Goal: Task Accomplishment & Management: Manage account settings

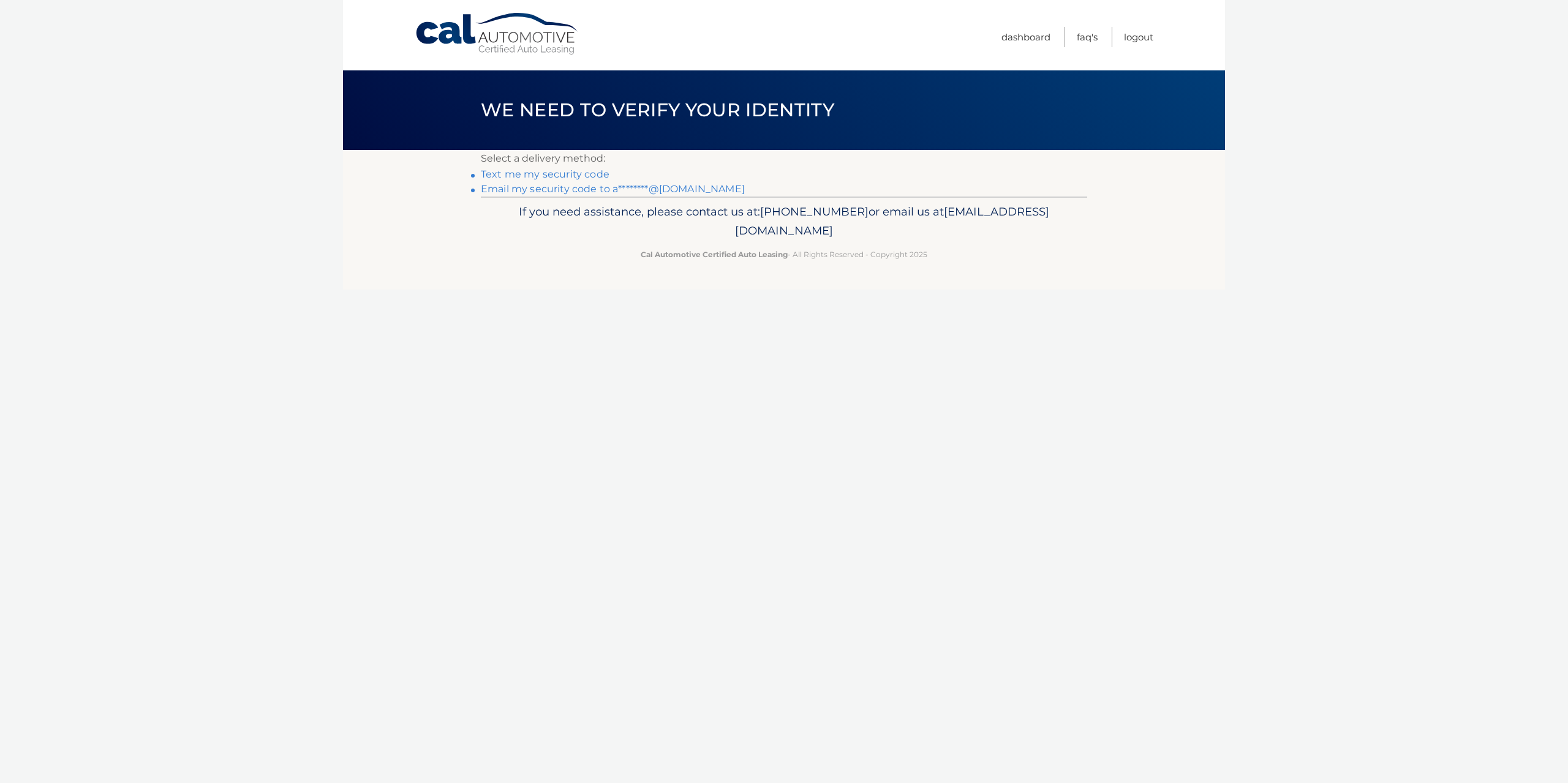
click at [577, 187] on link "Email my security code to a********@yahoo.com" at bounding box center [613, 189] width 264 height 12
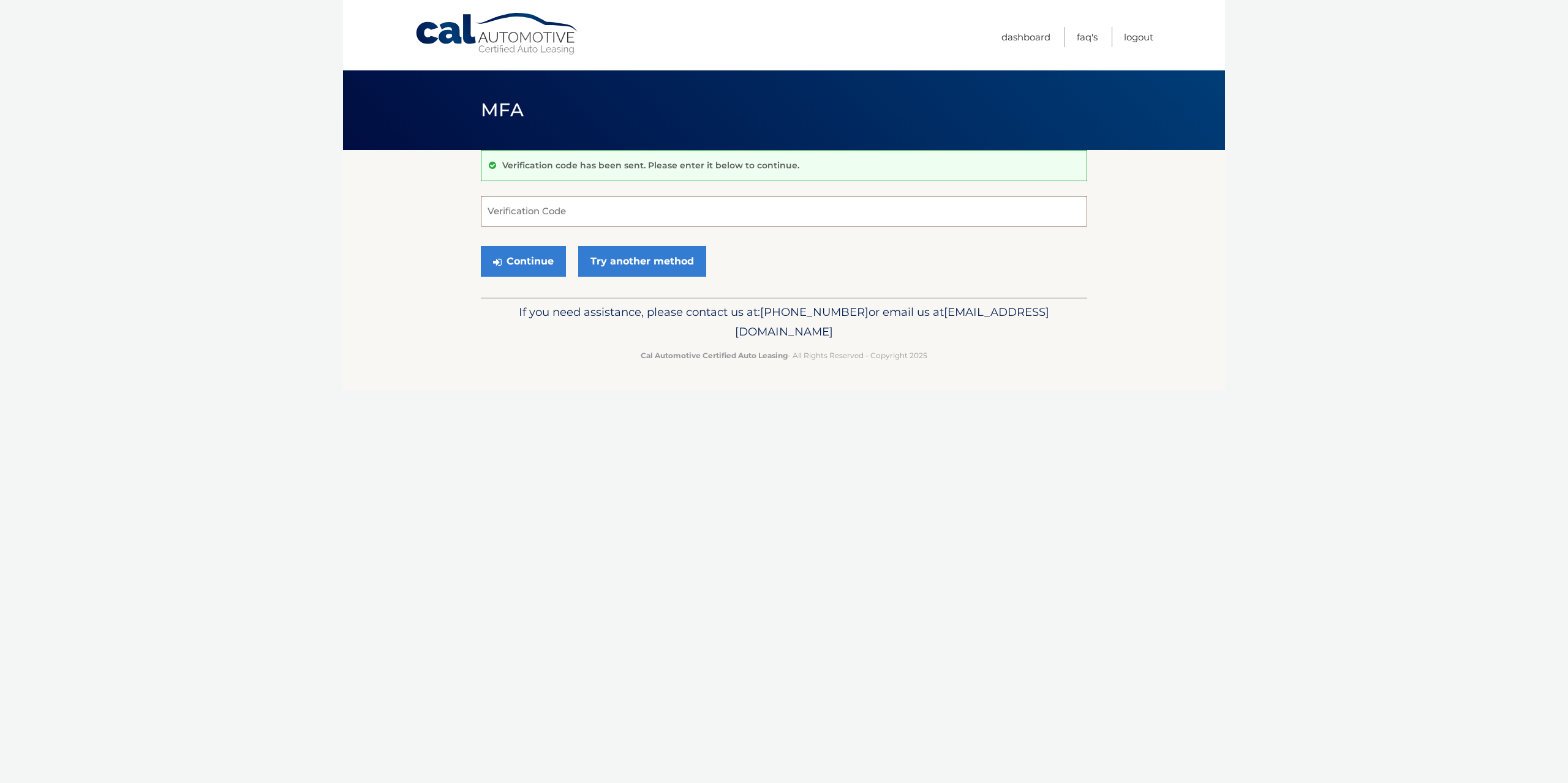
click at [520, 211] on input "Verification Code" at bounding box center [784, 211] width 607 height 31
type input "914030"
click at [520, 260] on button "Continue" at bounding box center [523, 261] width 85 height 31
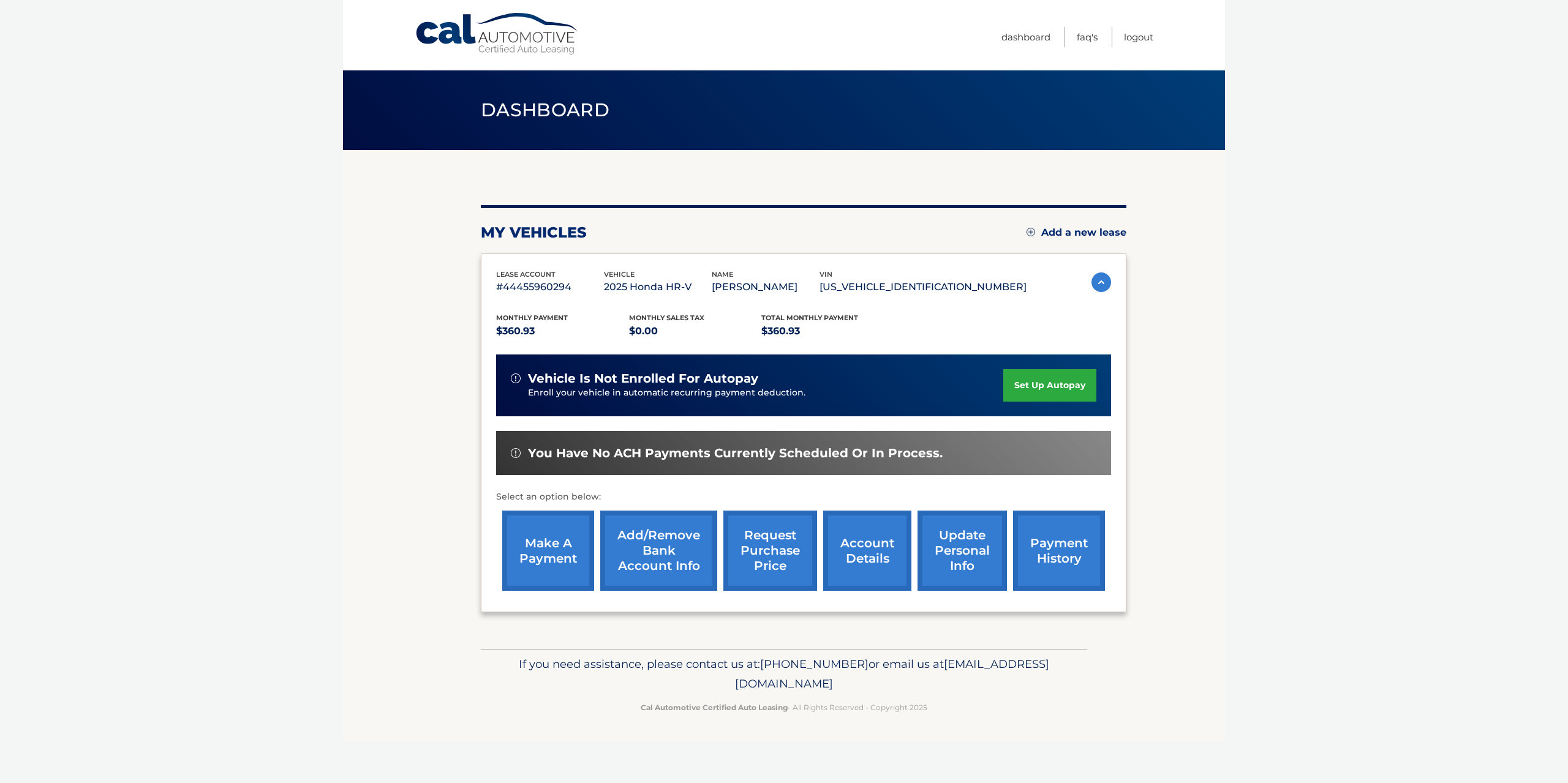
click at [1024, 381] on link "set up autopay" at bounding box center [1050, 386] width 93 height 33
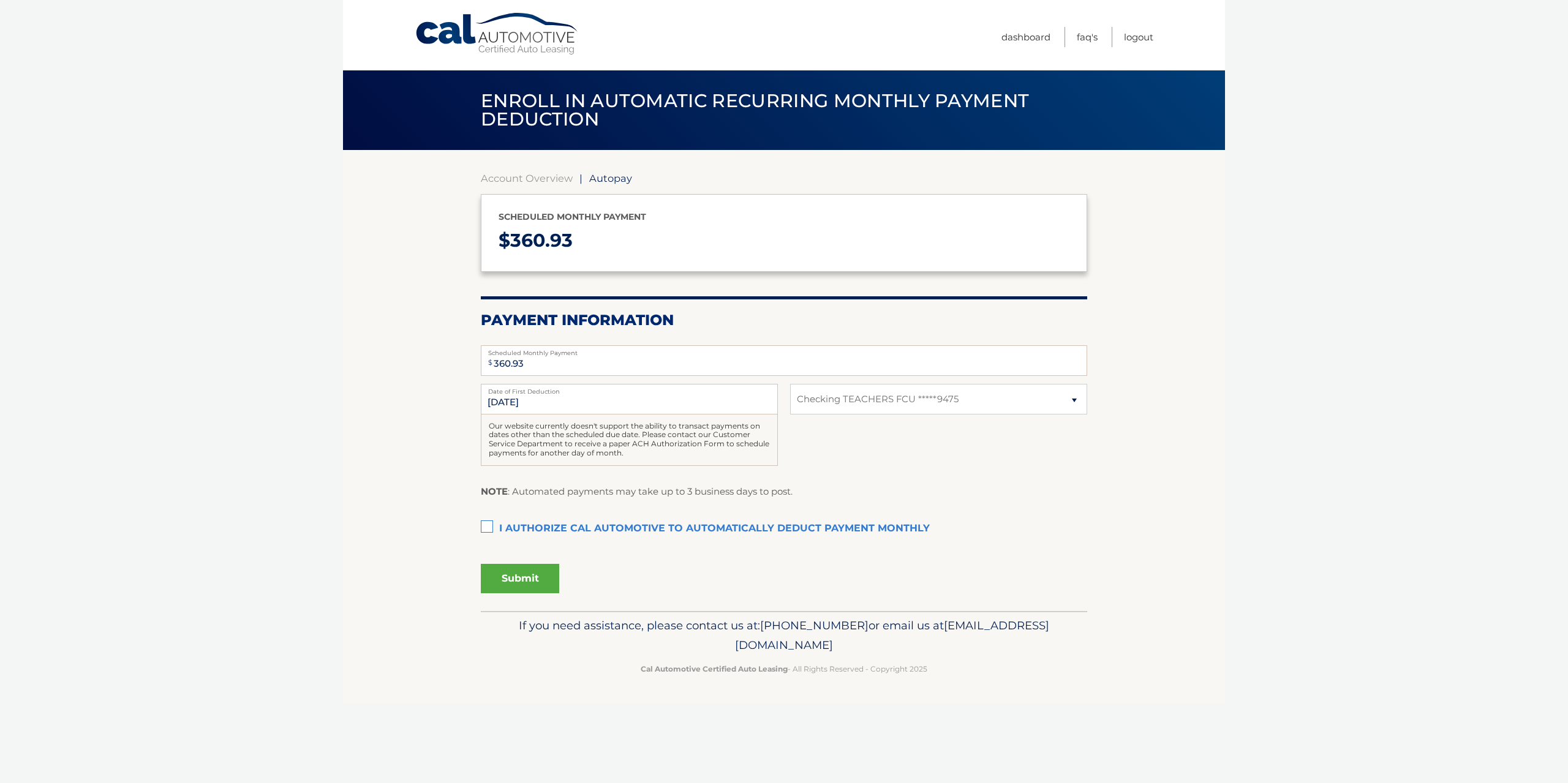
select select "NTFjZjA1MGEtZGQyZS00ODcwLWE2NGMtNDJiZDdhMjM1MzM4"
click at [790, 384] on select "Select Bank Account Checking TEACHERS FCU *****9475" at bounding box center [939, 399] width 297 height 31
click option "Checking TEACHERS FCU *****9475" at bounding box center [0, 0] width 0 height 0
click at [490, 526] on label "I authorize cal automotive to automatically deduct payment monthly This checkbo…" at bounding box center [784, 528] width 607 height 25
click at [0, 0] on input "I authorize cal automotive to automatically deduct payment monthly This checkbo…" at bounding box center [0, 0] width 0 height 0
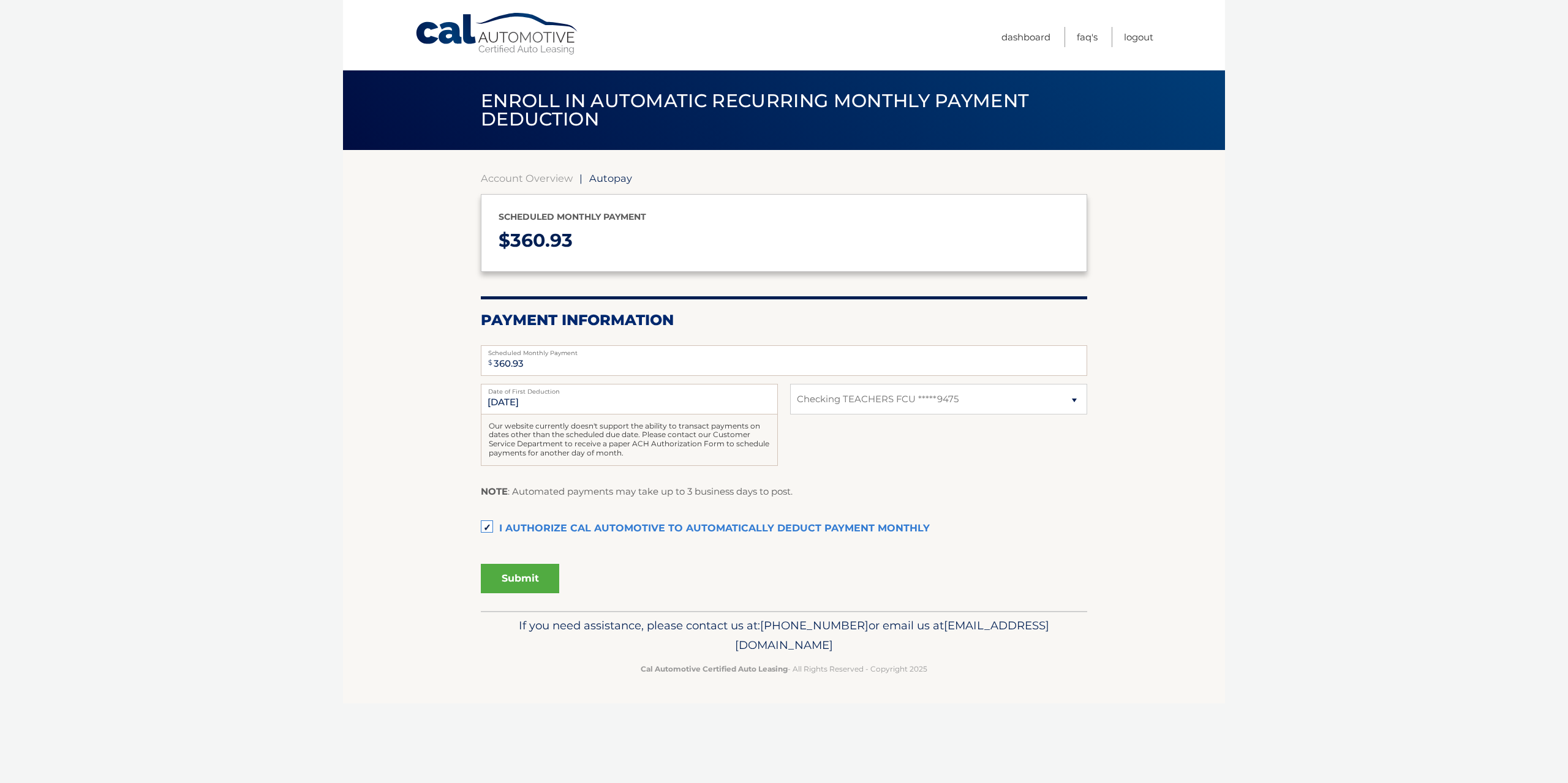
click at [519, 578] on button "Submit" at bounding box center [520, 578] width 79 height 30
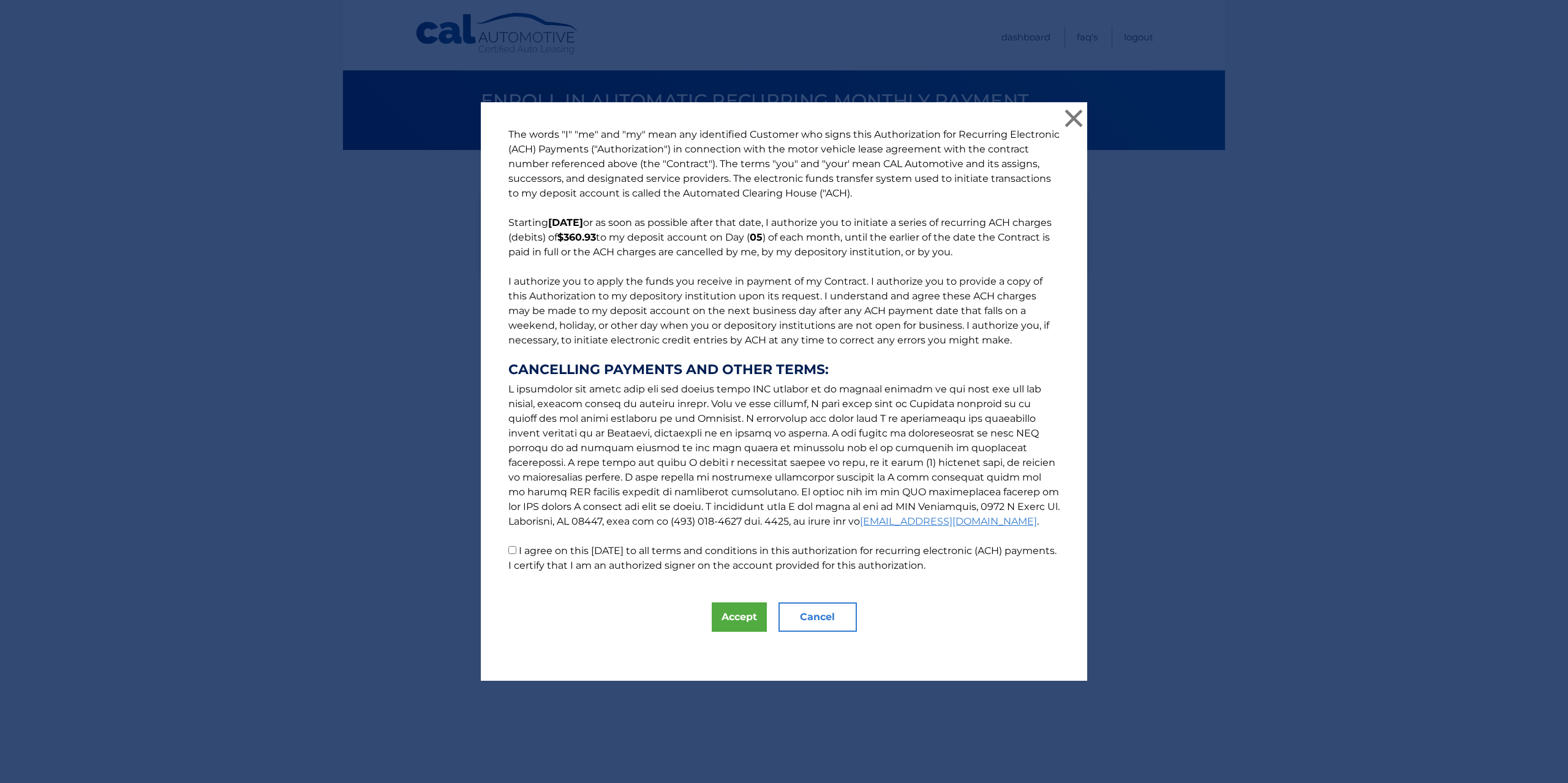
click at [512, 550] on input "I agree on this 09/04/2025 to all terms and conditions in this authorization fo…" at bounding box center [512, 550] width 8 height 8
checkbox input "true"
click at [741, 611] on button "Accept" at bounding box center [739, 617] width 55 height 30
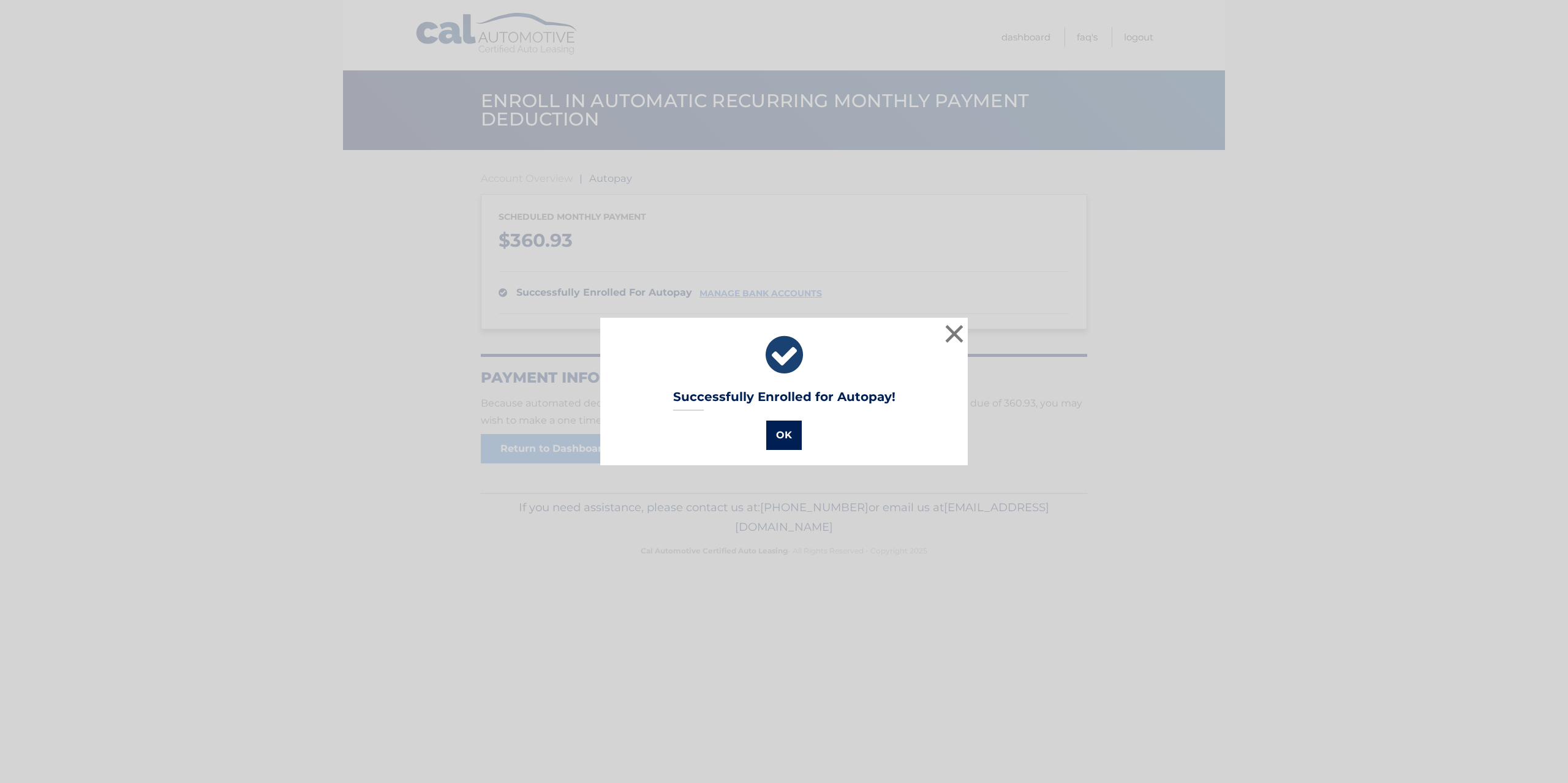
click at [787, 434] on button "OK" at bounding box center [784, 435] width 36 height 30
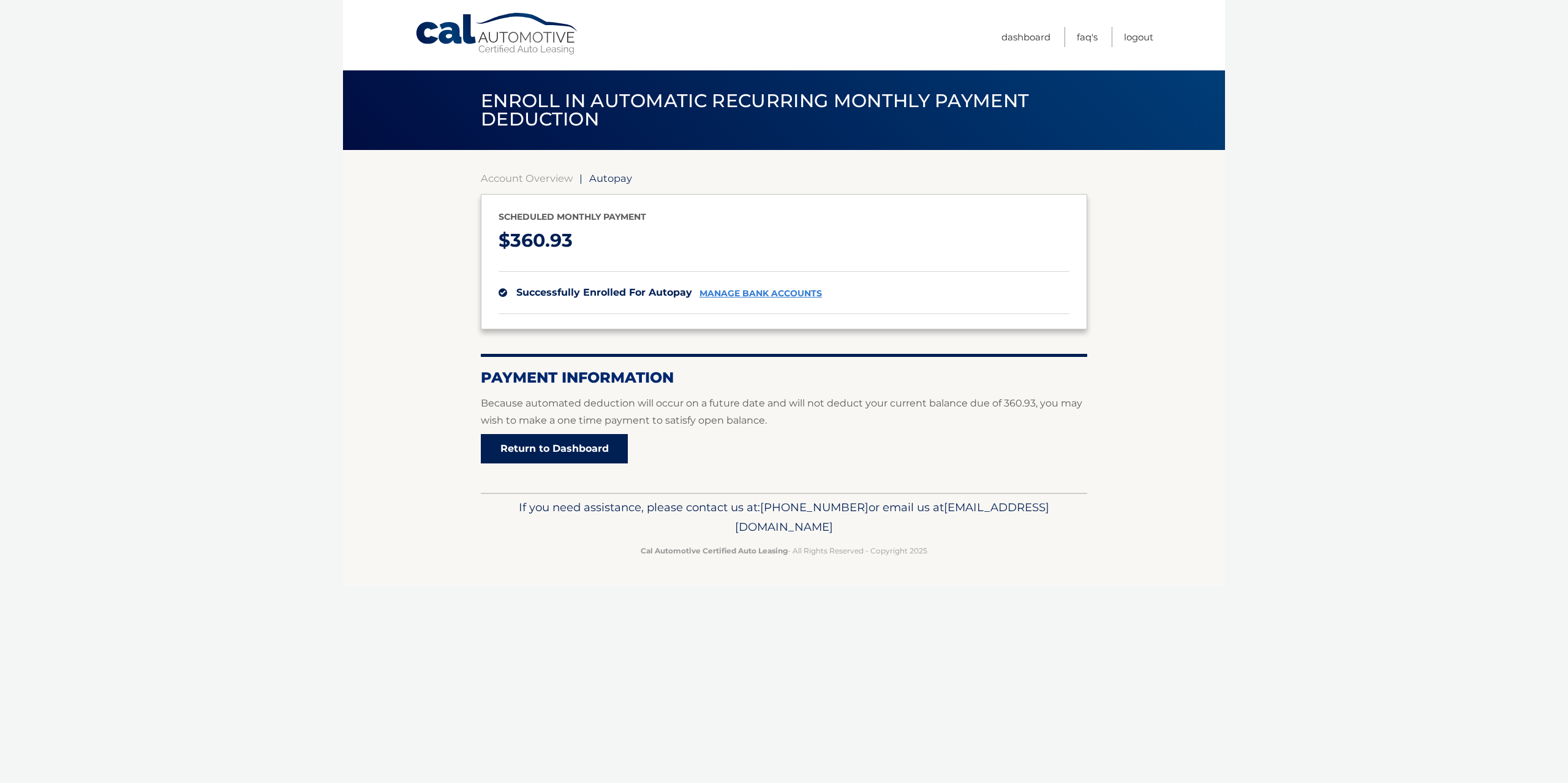
click at [576, 451] on link "Return to Dashboard" at bounding box center [555, 449] width 147 height 30
